Goal: Information Seeking & Learning: Learn about a topic

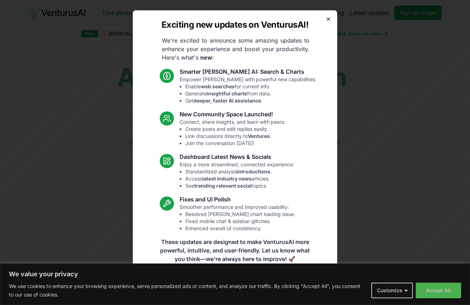
click at [329, 20] on icon "button" at bounding box center [329, 19] width 6 height 6
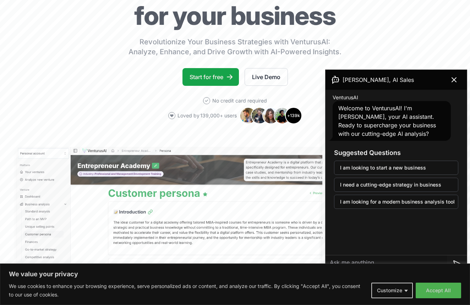
scroll to position [91, 0]
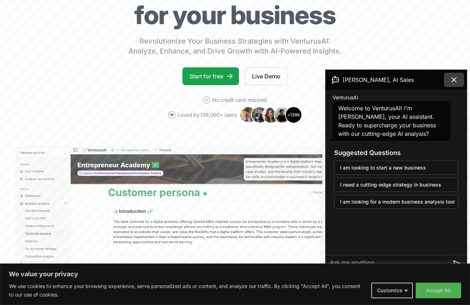
click at [454, 80] on icon at bounding box center [454, 80] width 4 height 4
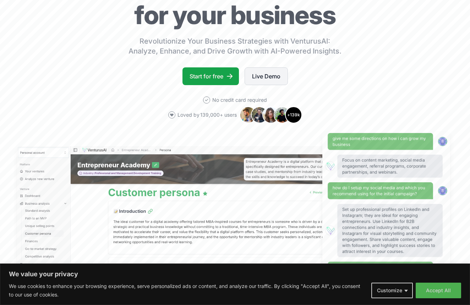
click at [268, 78] on link "Live Demo" at bounding box center [266, 76] width 43 height 18
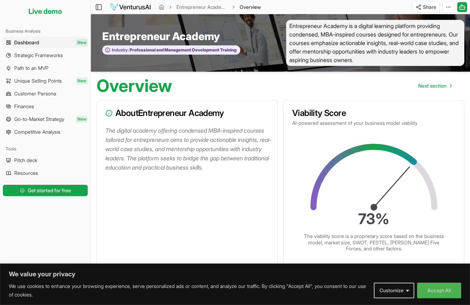
click at [48, 41] on link "Dashboard New" at bounding box center [45, 42] width 85 height 11
click at [250, 9] on span "Overview" at bounding box center [250, 7] width 21 height 7
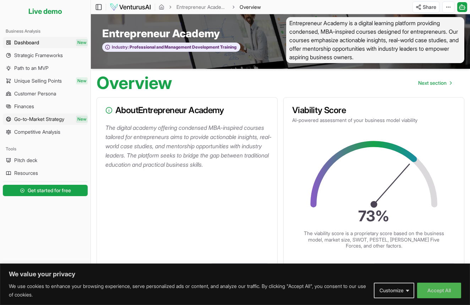
scroll to position [4, 0]
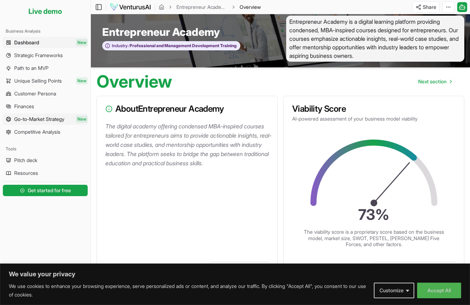
click at [44, 117] on span "Go-to-Market Strategy" at bounding box center [39, 119] width 50 height 7
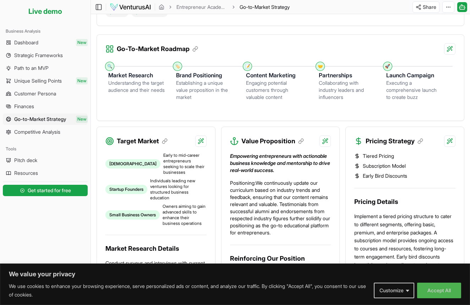
scroll to position [186, 0]
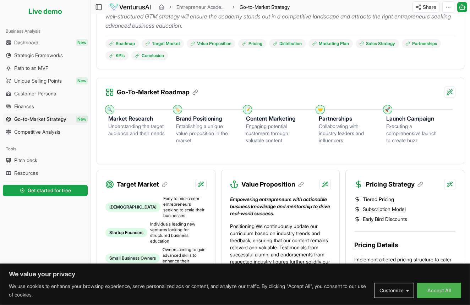
click at [129, 119] on h3 "Market Research" at bounding box center [136, 118] width 56 height 9
click at [150, 92] on h3 "Go-To-Market Roadmap" at bounding box center [157, 92] width 81 height 10
click at [130, 119] on h3 "Market Research" at bounding box center [136, 118] width 56 height 9
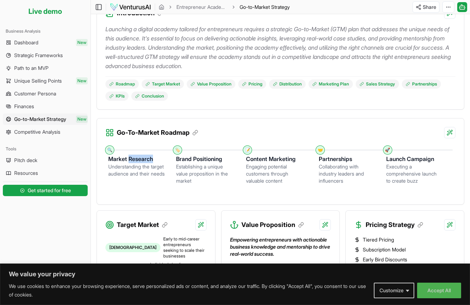
scroll to position [100, 0]
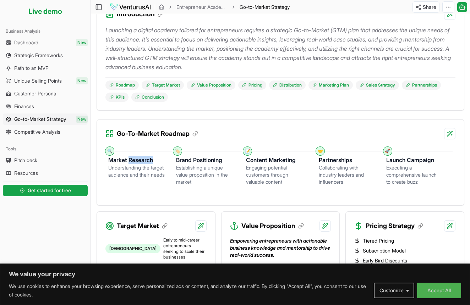
click at [126, 86] on link "Roadmap" at bounding box center [121, 85] width 33 height 9
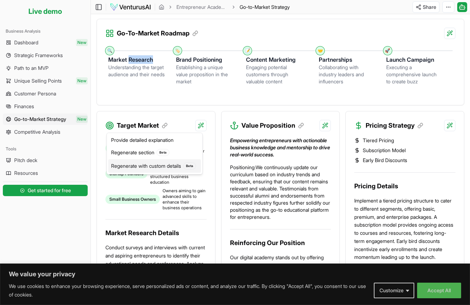
click at [161, 165] on div "Regenerate with custom details Beta" at bounding box center [154, 165] width 93 height 13
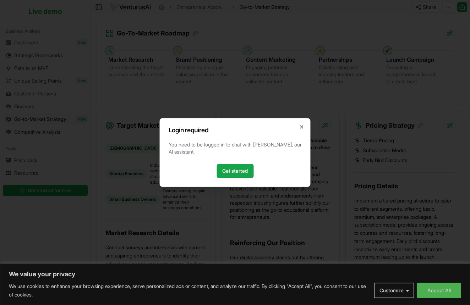
click at [301, 126] on icon "button" at bounding box center [302, 127] width 6 height 6
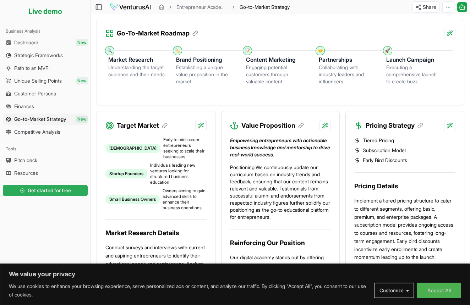
click at [60, 193] on span "Get started for free" at bounding box center [49, 190] width 43 height 7
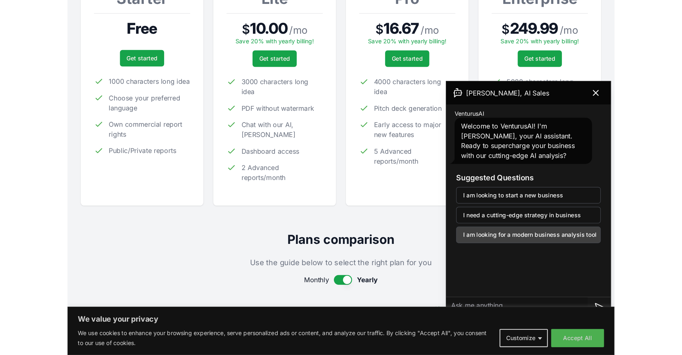
scroll to position [147, 0]
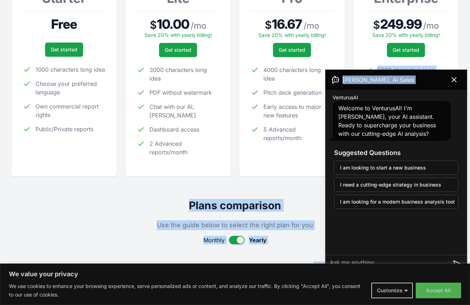
drag, startPoint x: 432, startPoint y: 80, endPoint x: 430, endPoint y: 61, distance: 18.9
click at [430, 61] on body "We value your privacy We use cookies to enhance your browsing experience, serve…" at bounding box center [235, 5] width 470 height 305
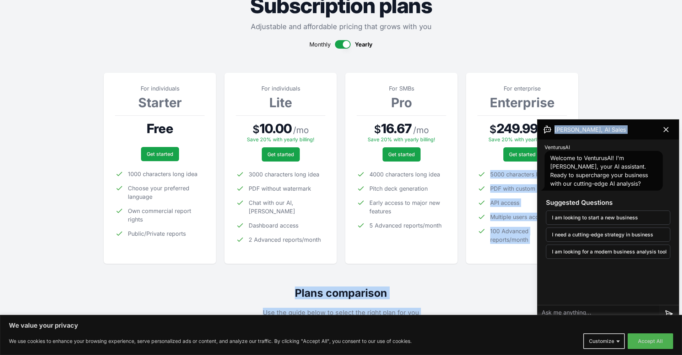
scroll to position [43, 0]
click at [470, 130] on icon at bounding box center [665, 129] width 9 height 9
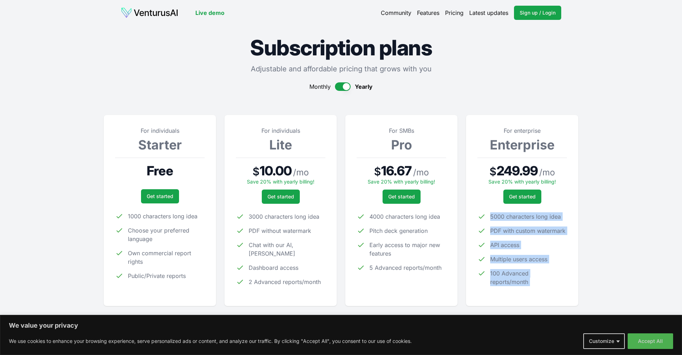
scroll to position [0, 0]
click at [214, 14] on link "Live demo" at bounding box center [209, 13] width 29 height 9
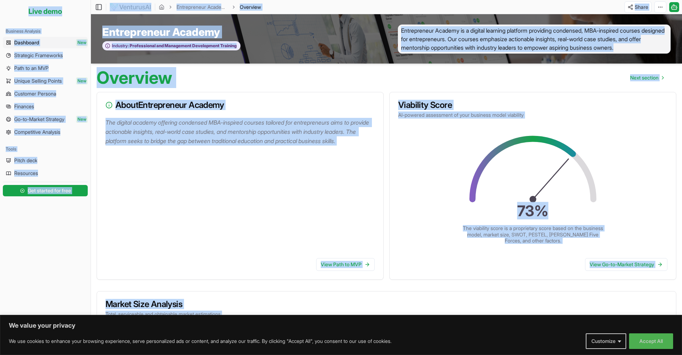
click at [253, 68] on div "Overview Next section" at bounding box center [386, 75] width 591 height 23
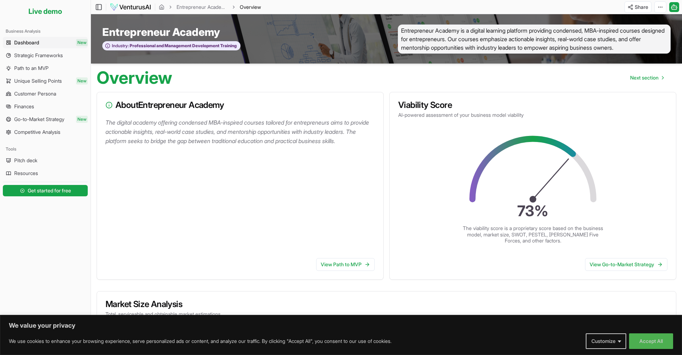
click at [302, 97] on div "About Entrepreneur Academy" at bounding box center [240, 105] width 286 height 26
click at [61, 79] on span "Unique Selling Points" at bounding box center [38, 80] width 48 height 7
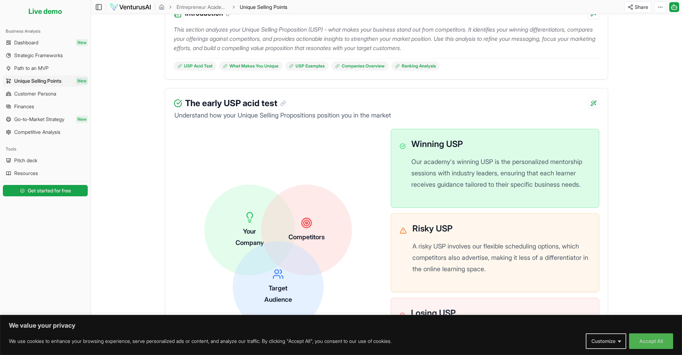
scroll to position [93, 0]
click at [255, 104] on h3 "The early USP acid test" at bounding box center [235, 103] width 101 height 13
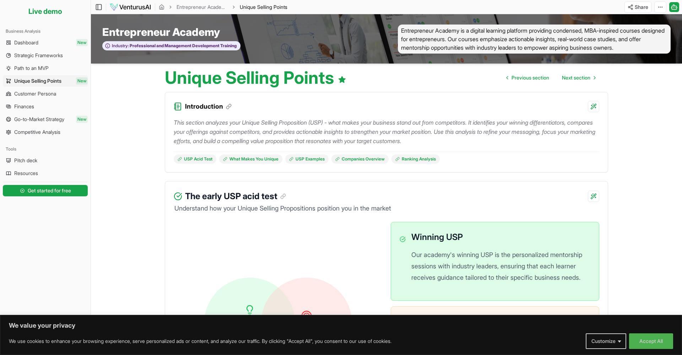
scroll to position [0, 0]
drag, startPoint x: 126, startPoint y: 200, endPoint x: 124, endPoint y: 205, distance: 5.7
